Goal: Task Accomplishment & Management: Manage account settings

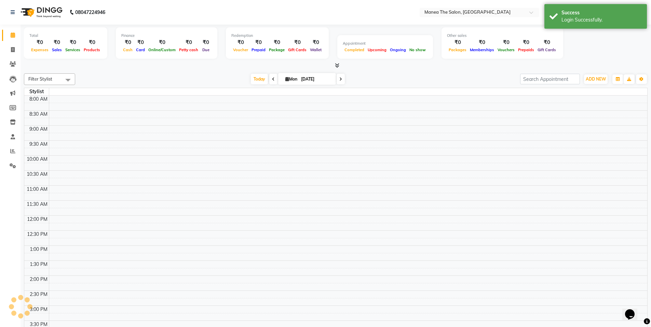
select select "en"
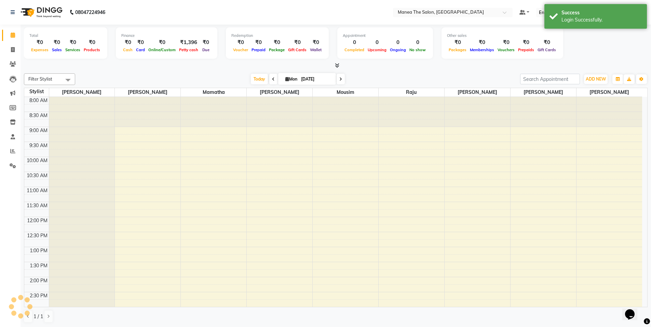
scroll to position [197, 0]
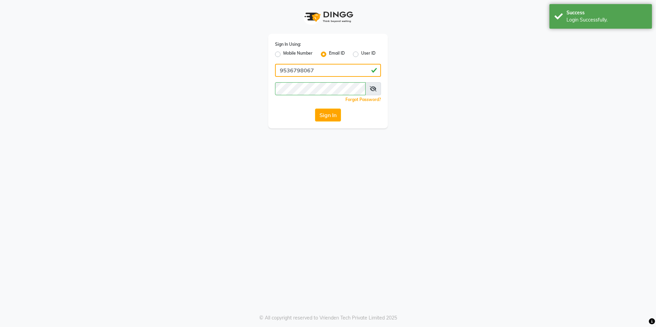
click at [317, 69] on input "9536798067" at bounding box center [328, 70] width 106 height 13
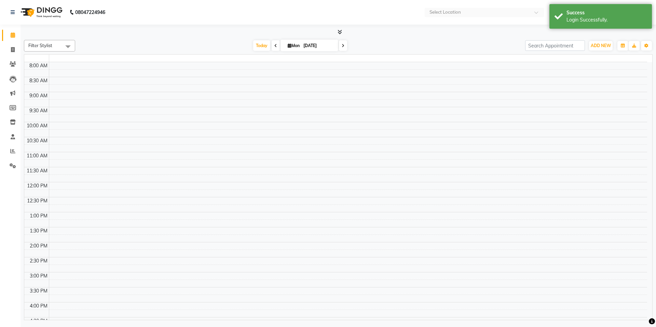
select select "en"
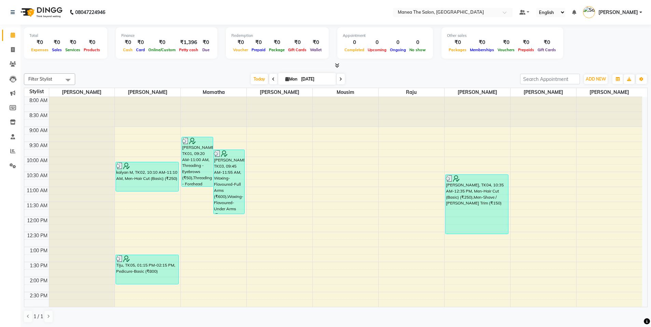
click at [609, 11] on span "[PERSON_NAME]" at bounding box center [619, 12] width 40 height 7
click at [602, 49] on link "Sign out" at bounding box center [607, 49] width 63 height 11
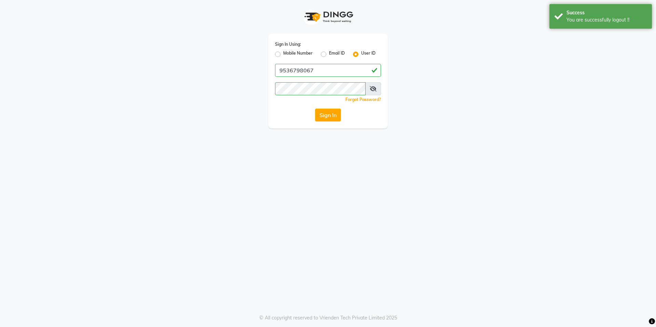
click at [329, 55] on label "Email ID" at bounding box center [337, 54] width 16 height 8
click at [329, 55] on input "Email ID" at bounding box center [331, 52] width 4 height 4
radio input "true"
radio input "false"
click at [325, 75] on input "Username" at bounding box center [328, 70] width 106 height 13
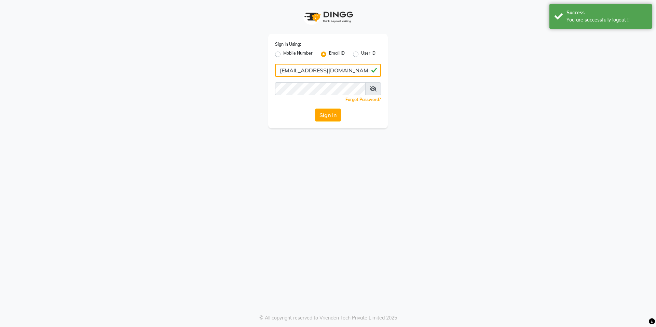
type input "[EMAIL_ADDRESS][DOMAIN_NAME]"
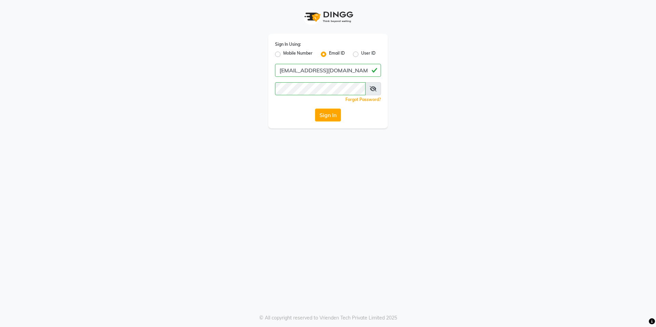
click at [244, 105] on div "Sign In Using: Mobile Number Email ID User ID [EMAIL_ADDRESS][DOMAIN_NAME] Reme…" at bounding box center [328, 64] width 390 height 129
click at [336, 116] on button "Sign In" at bounding box center [328, 115] width 26 height 13
